Goal: Task Accomplishment & Management: Complete application form

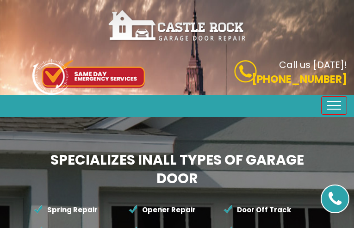
type input "XIuiLqHEtCnmWHbb"
type input "9082158970"
type input "[EMAIL_ADDRESS][DOMAIN_NAME]"
type input "jsRUBqUEVfc"
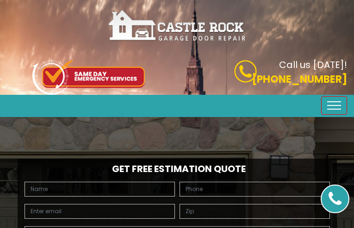
type input "RMexDKzjisjRDKf"
type input "9434721248"
type input "[EMAIL_ADDRESS][DOMAIN_NAME]"
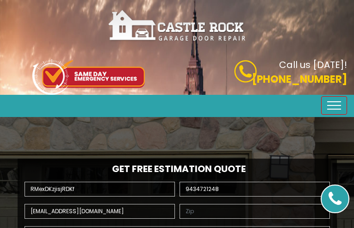
type input "kNAZxGSMqVx"
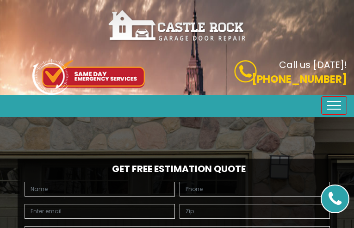
type input "CZfqFgxi"
type input "7654300605"
type input "[EMAIL_ADDRESS][DOMAIN_NAME]"
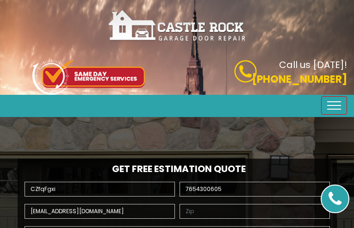
type input "TxjUpsrc"
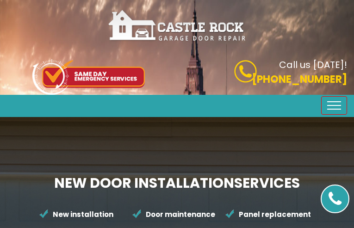
type input "sXnGtGLmkj"
type input "8038613085"
type input "[EMAIL_ADDRESS][DOMAIN_NAME]"
type input "jijKSwTE"
